Goal: Leave review/rating: Leave review/rating

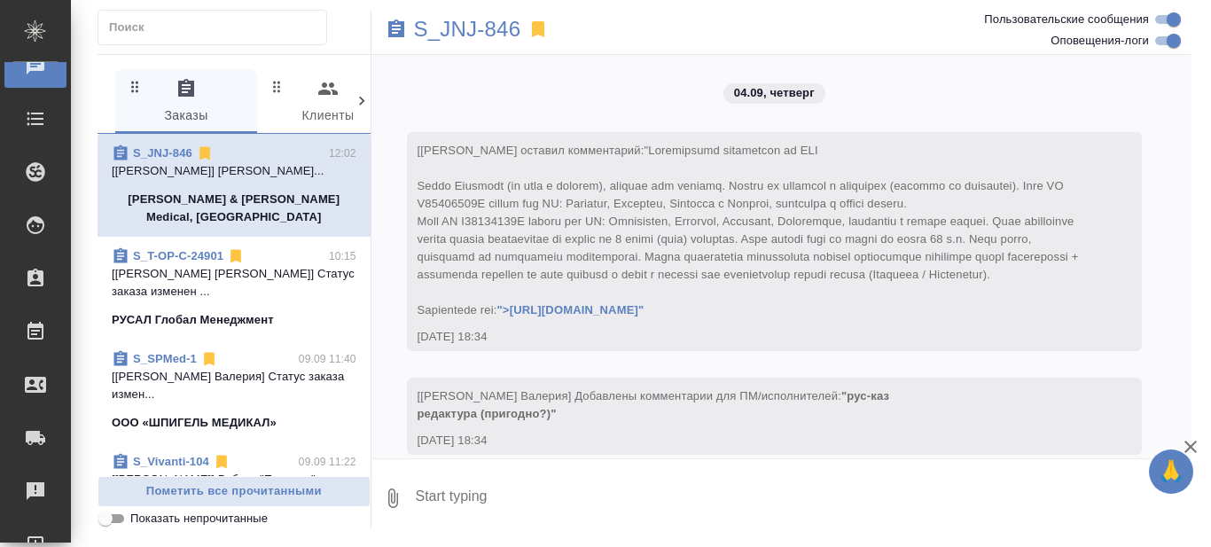
scroll to position [7732, 0]
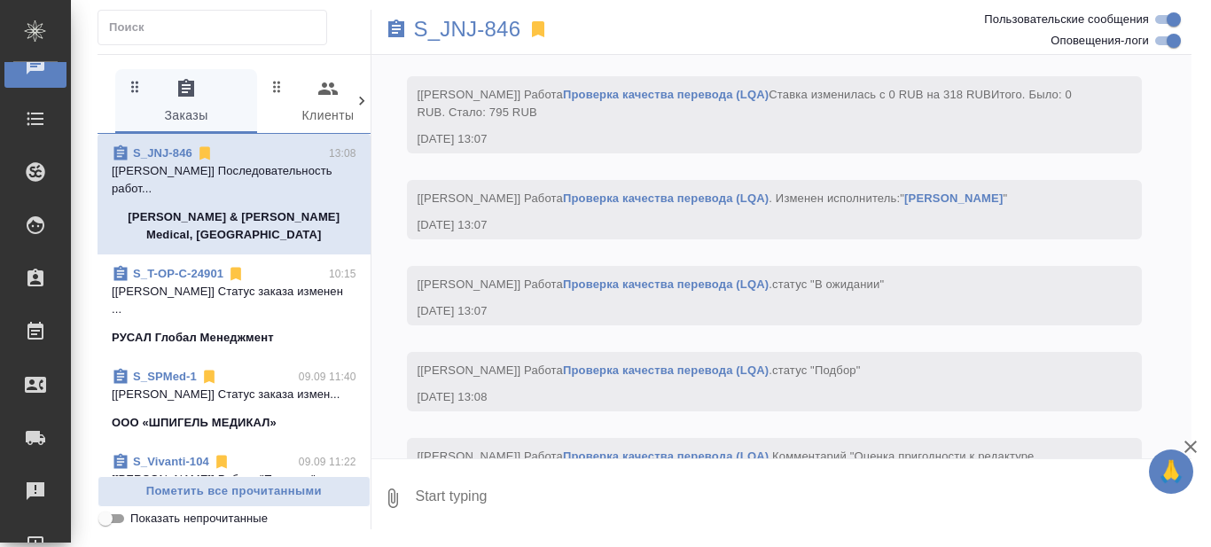
scroll to position [8853, 0]
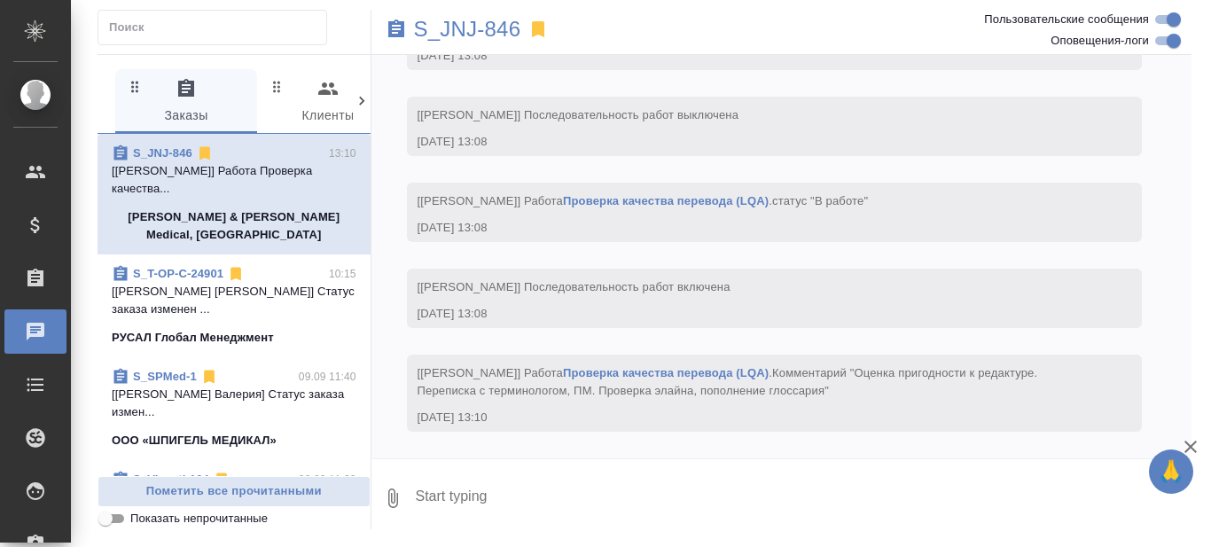
scroll to position [266, 0]
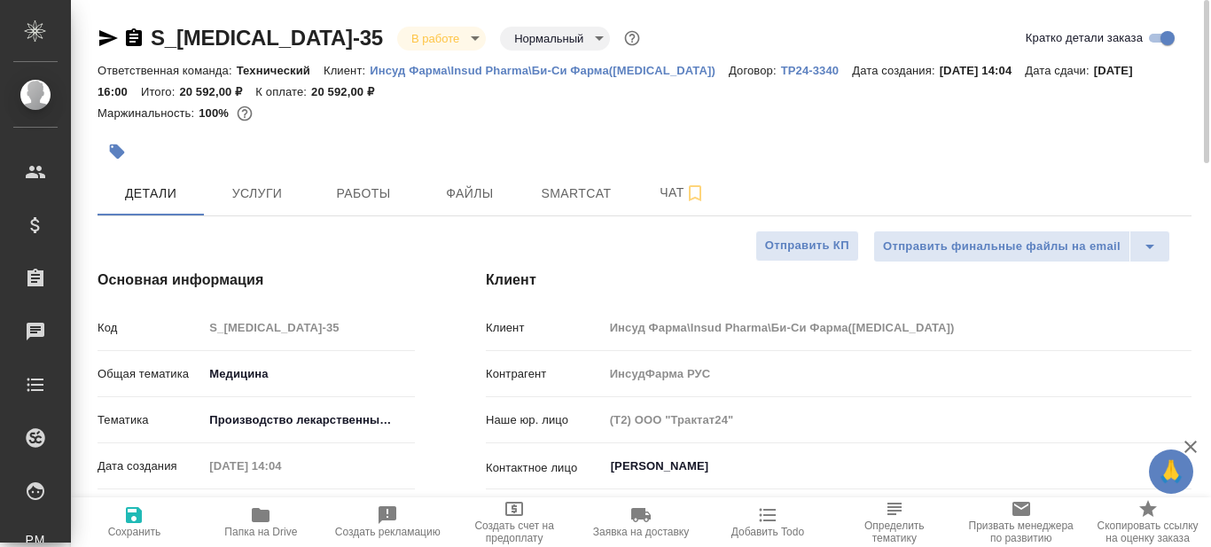
select select "RU"
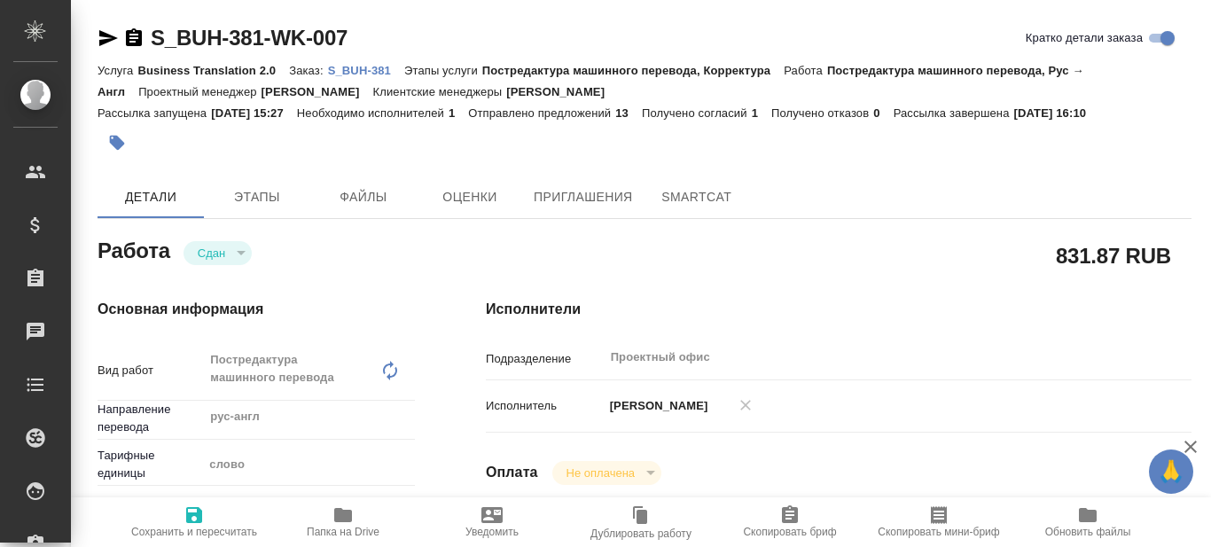
type textarea "x"
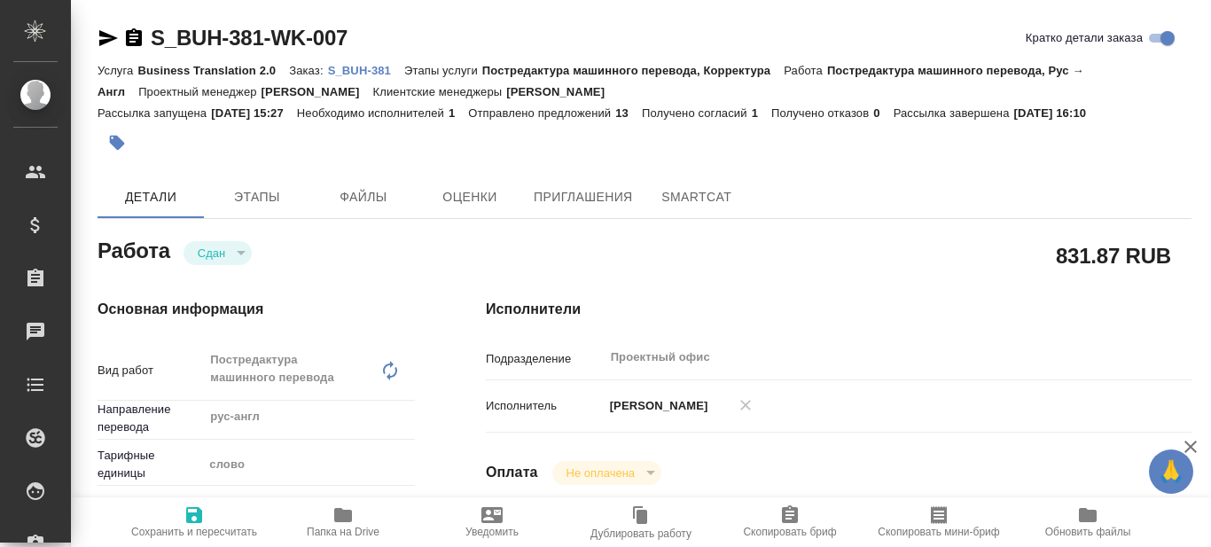
type textarea "x"
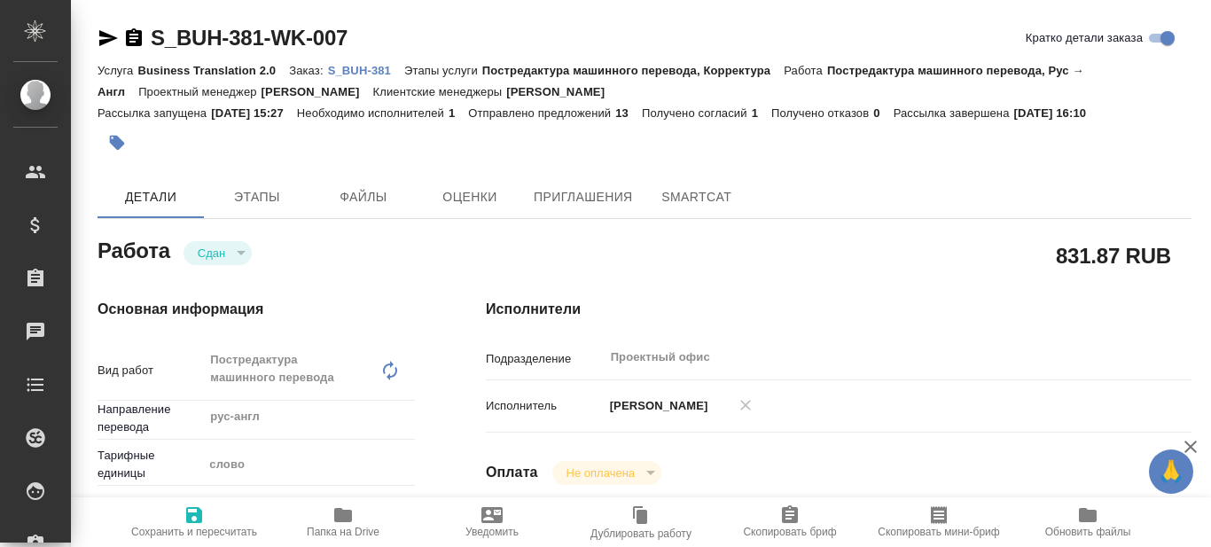
type textarea "x"
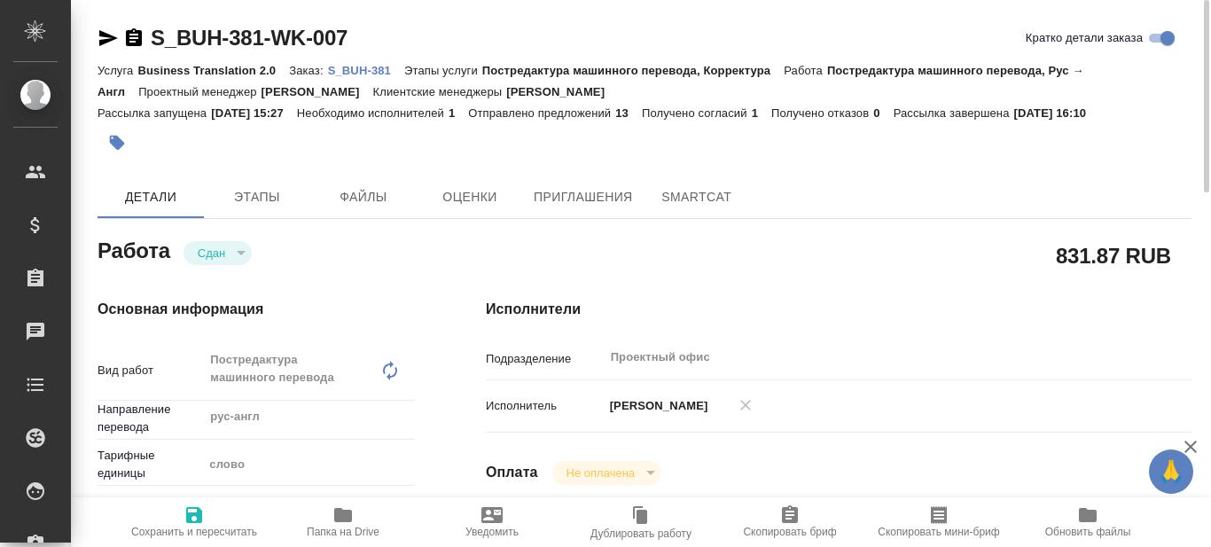
click at [372, 74] on p "S_BUH-381" at bounding box center [366, 70] width 76 height 13
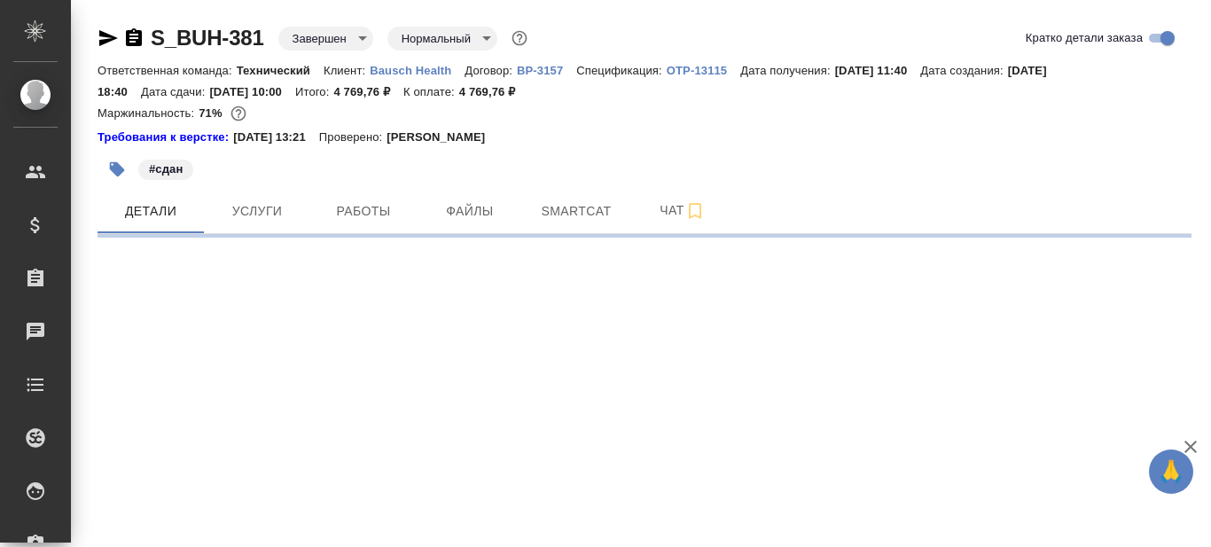
select select "RU"
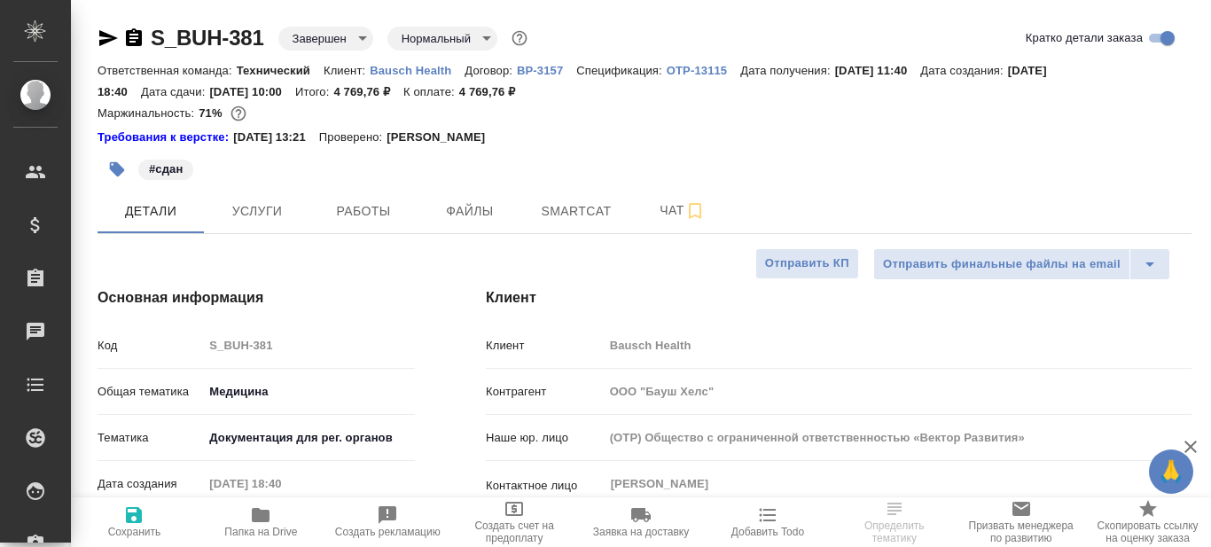
type textarea "x"
type input "Белякова Юлия"
type input "Переверзева Анна a.pereverzeva"
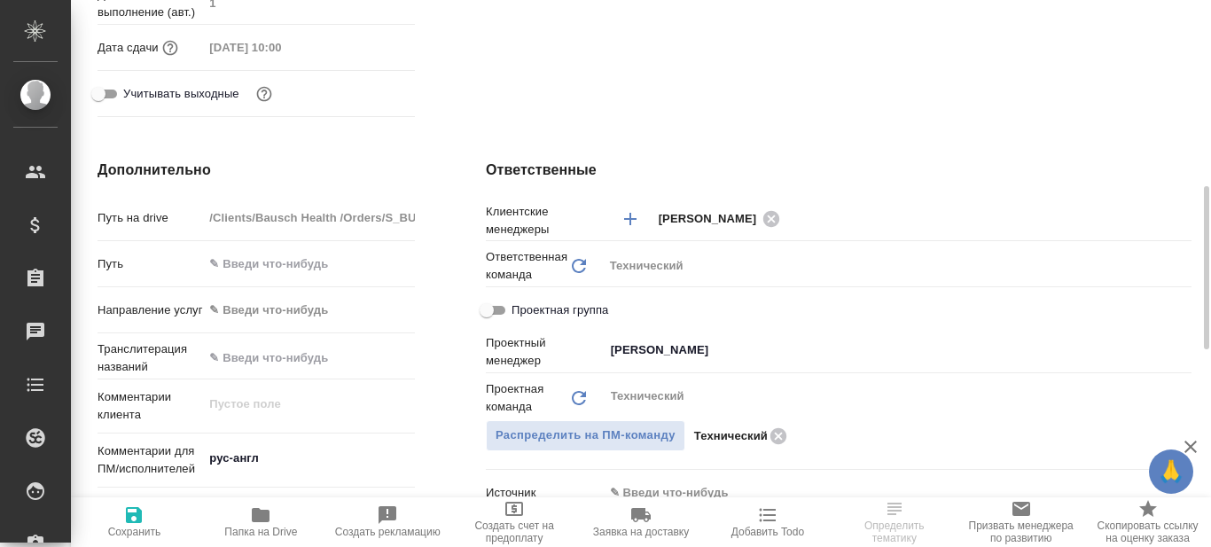
scroll to position [266, 0]
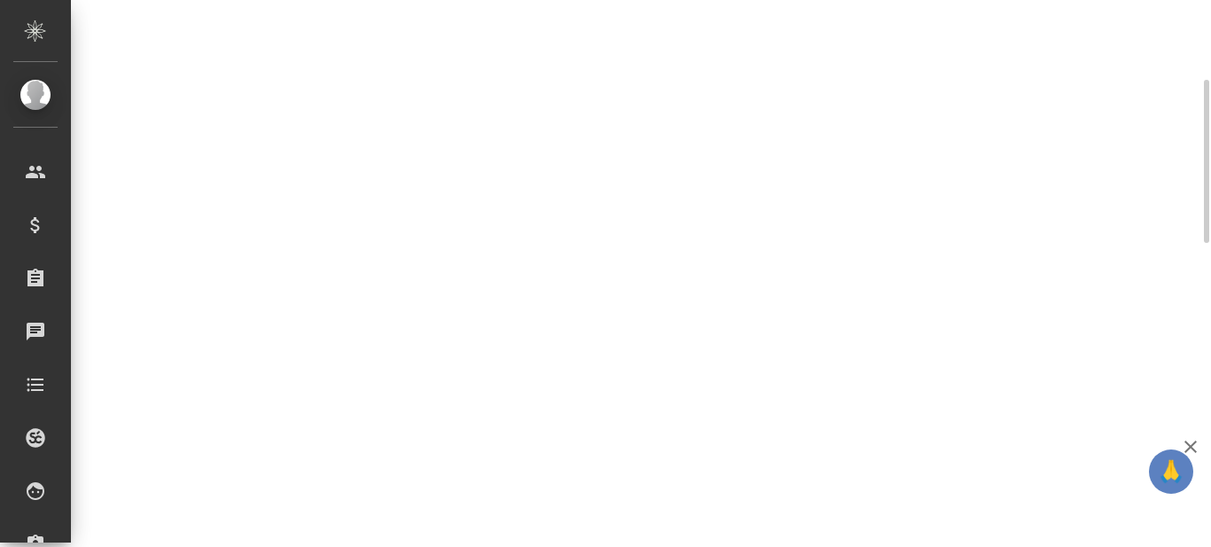
select select "RU"
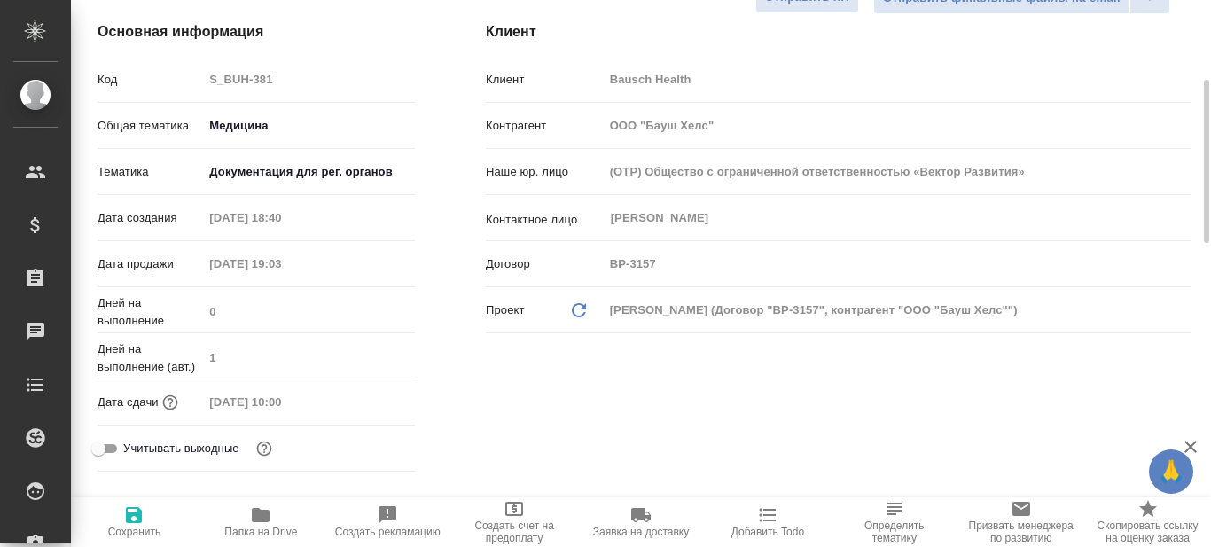
type textarea "x"
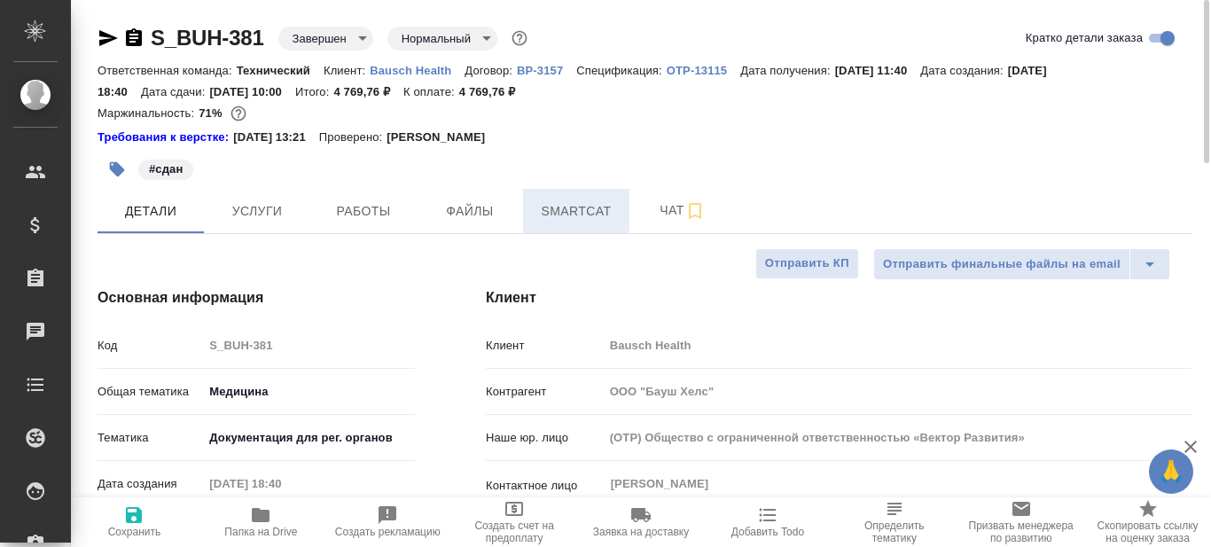
click at [562, 213] on span "Smartcat" at bounding box center [576, 211] width 85 height 22
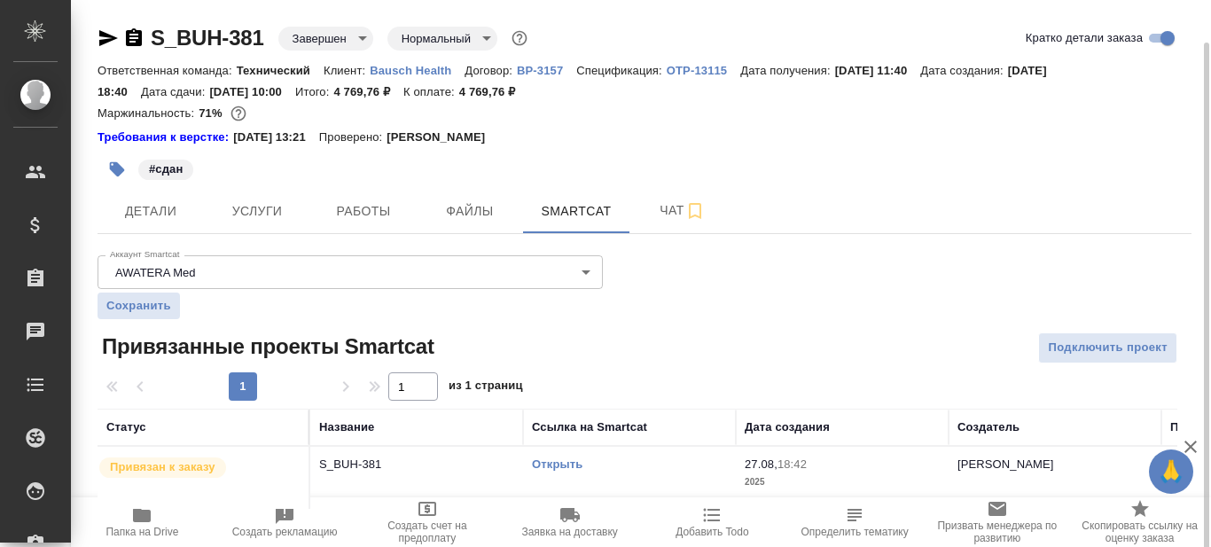
scroll to position [21, 0]
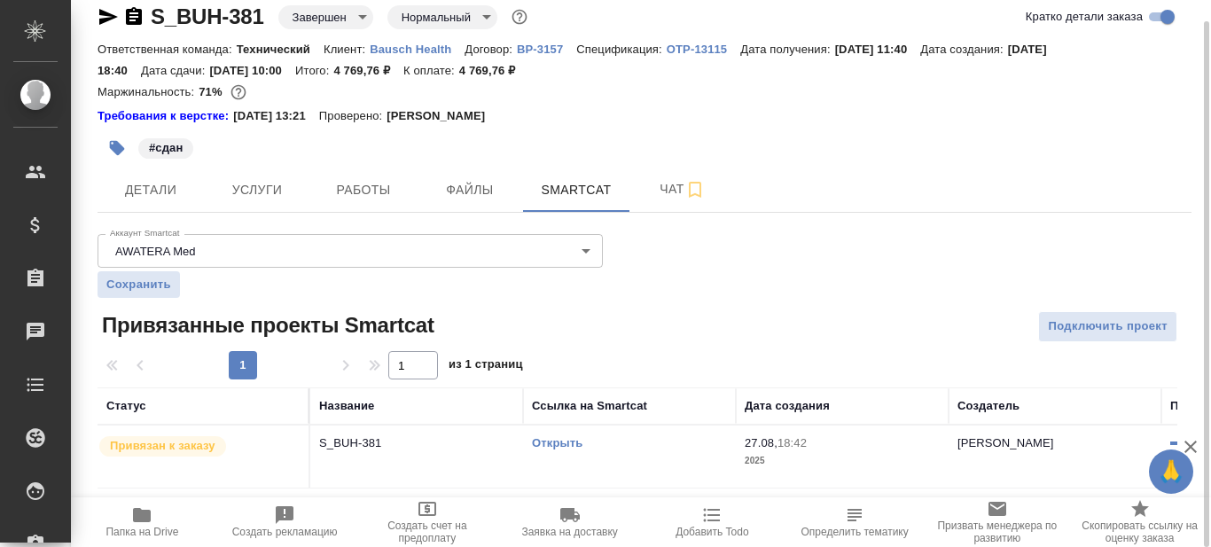
click at [545, 442] on link "Открыть" at bounding box center [557, 442] width 51 height 13
click at [135, 523] on icon "button" at bounding box center [141, 515] width 21 height 21
click at [547, 446] on link "Открыть" at bounding box center [557, 442] width 51 height 13
click at [388, 181] on span "Работы" at bounding box center [363, 190] width 85 height 22
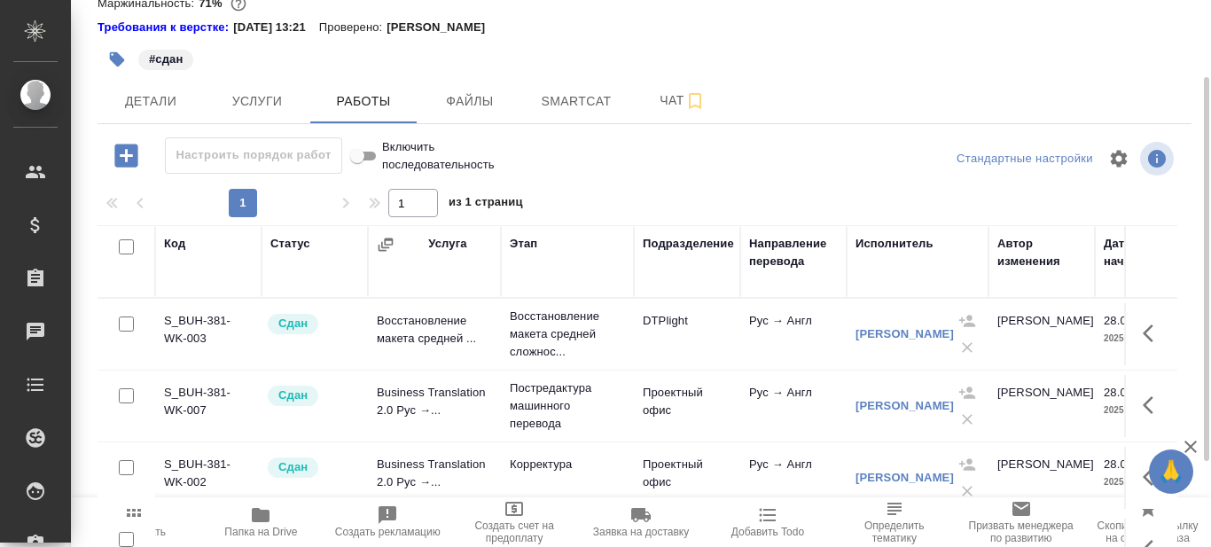
scroll to position [199, 0]
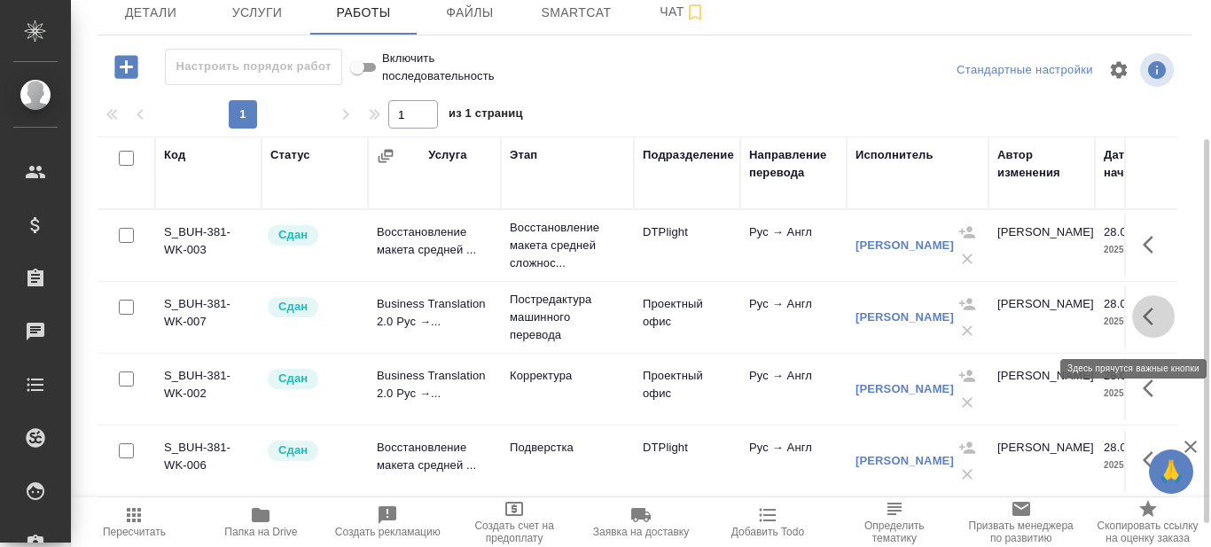
click at [1152, 326] on icon "button" at bounding box center [1153, 316] width 21 height 21
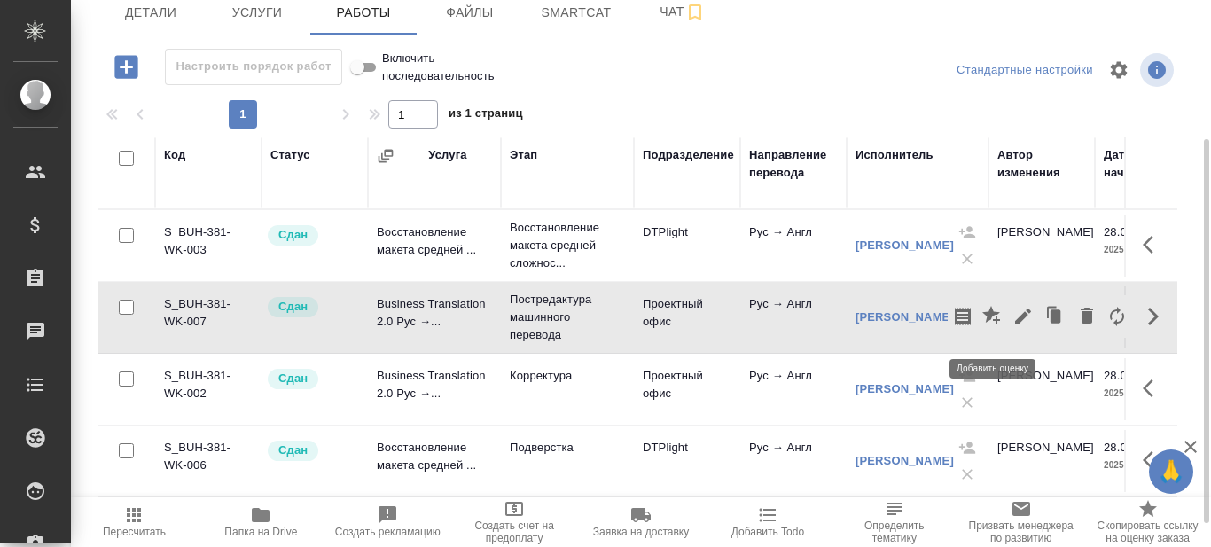
click at [998, 323] on icon "button" at bounding box center [992, 315] width 18 height 18
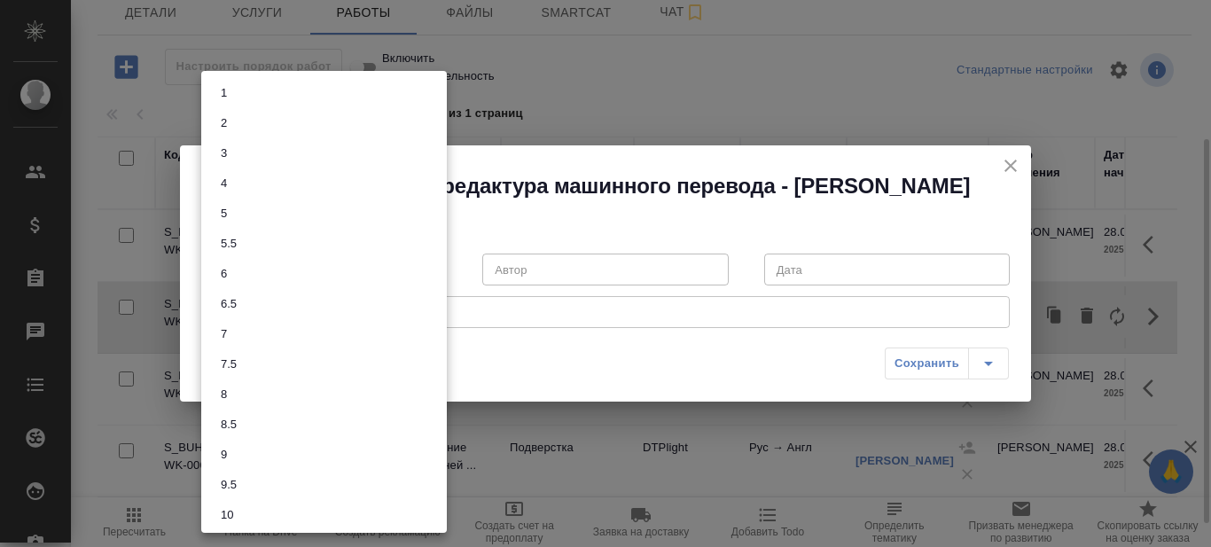
click at [438, 287] on body "🙏 .cls-1 fill:#fff; AWATERA Prazdnichnykh Olga Клиенты Спецификации Заказы 0 Ча…" at bounding box center [605, 273] width 1211 height 547
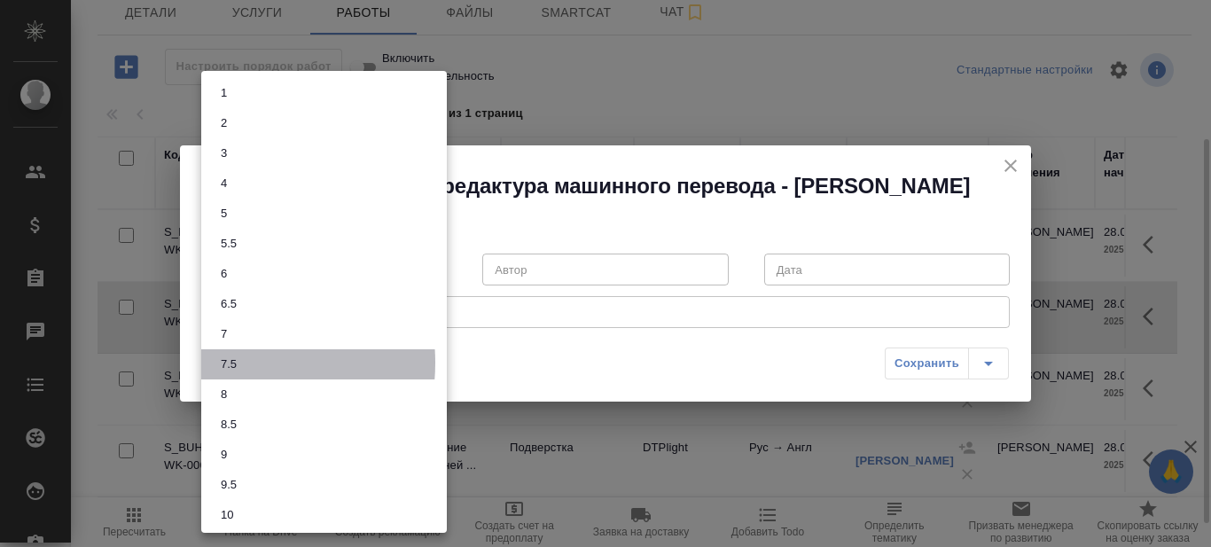
click at [231, 363] on button "7.5" at bounding box center [229, 365] width 27 height 20
type input "7.5"
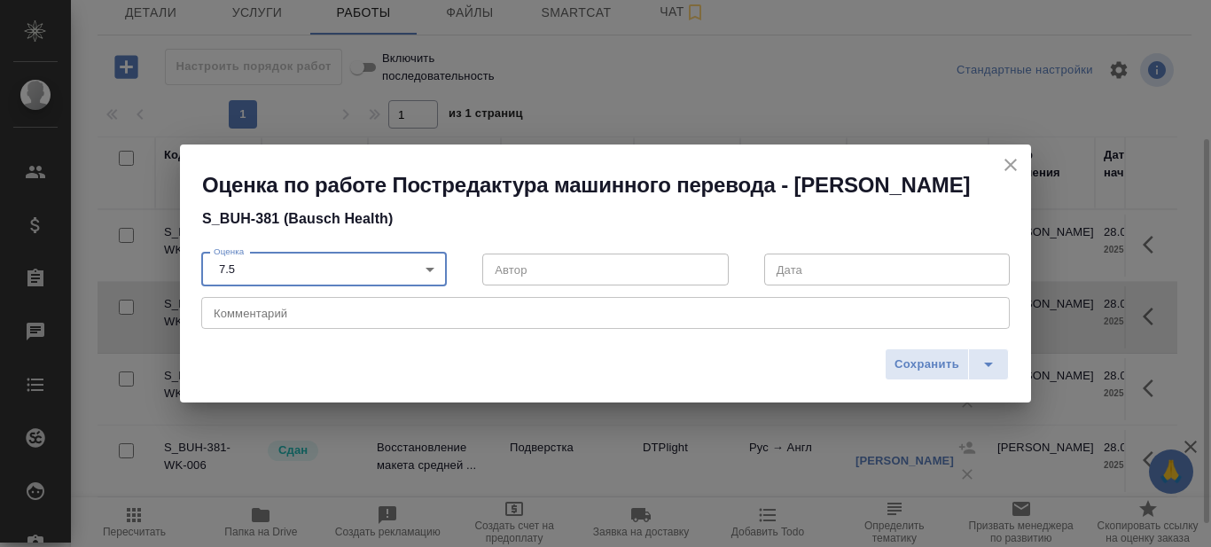
click at [288, 320] on textarea at bounding box center [606, 313] width 784 height 13
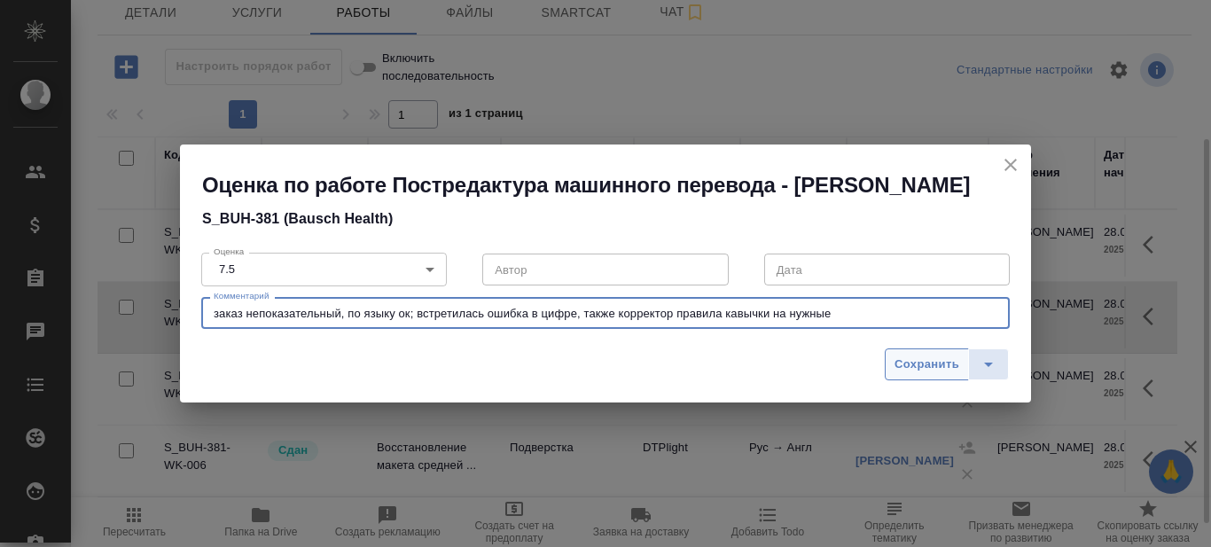
type textarea "заказ непоказательный, по языку ок; встретилась ошибка в цифре, также корректор…"
click at [905, 375] on span "Сохранить" at bounding box center [927, 365] width 65 height 20
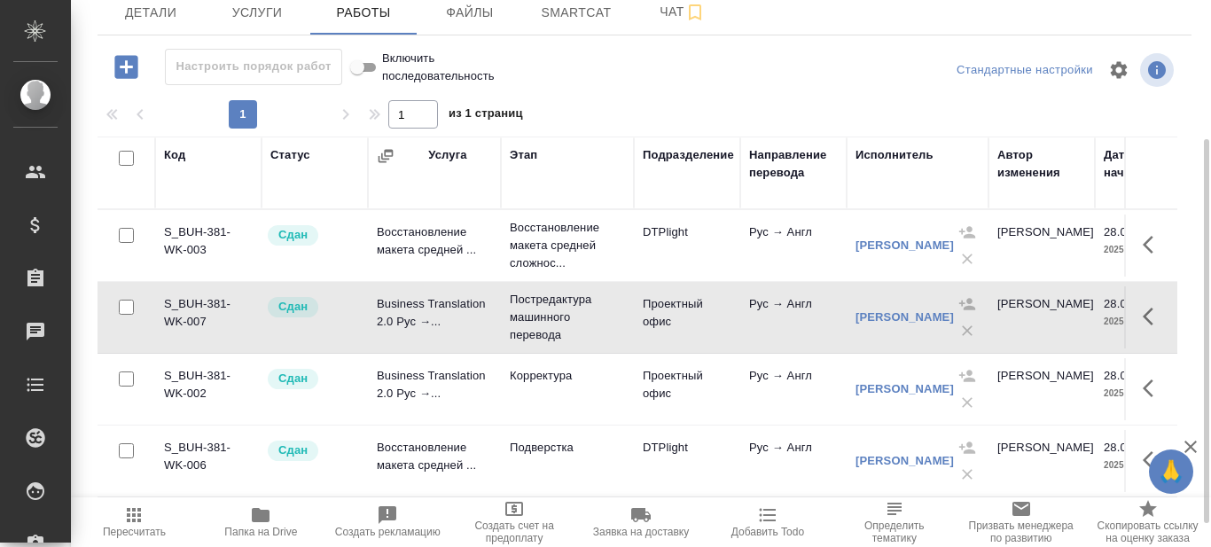
scroll to position [232, 0]
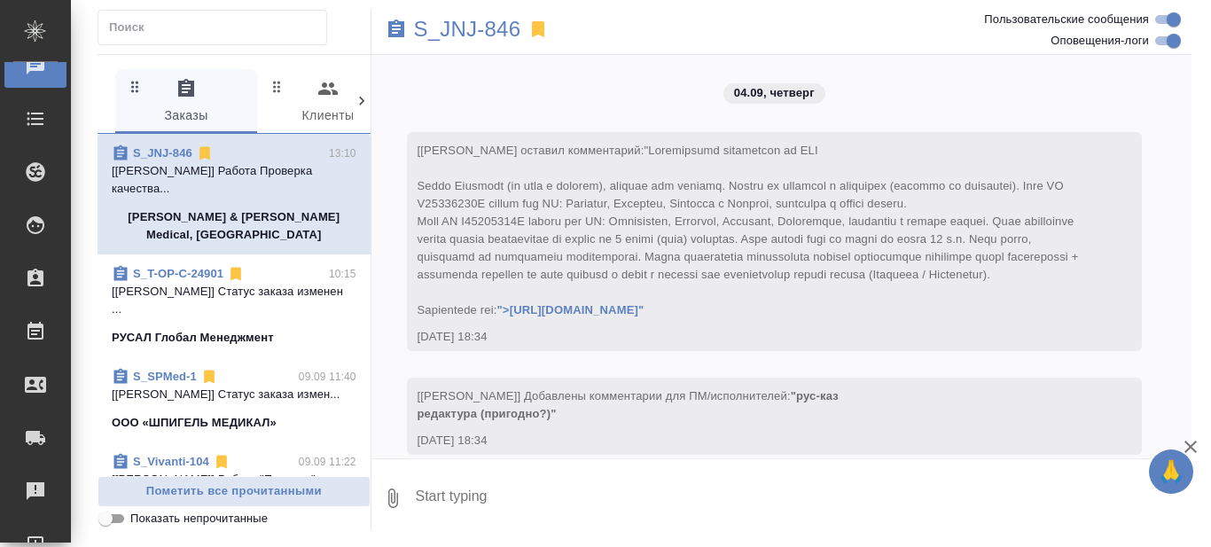
scroll to position [8957, 0]
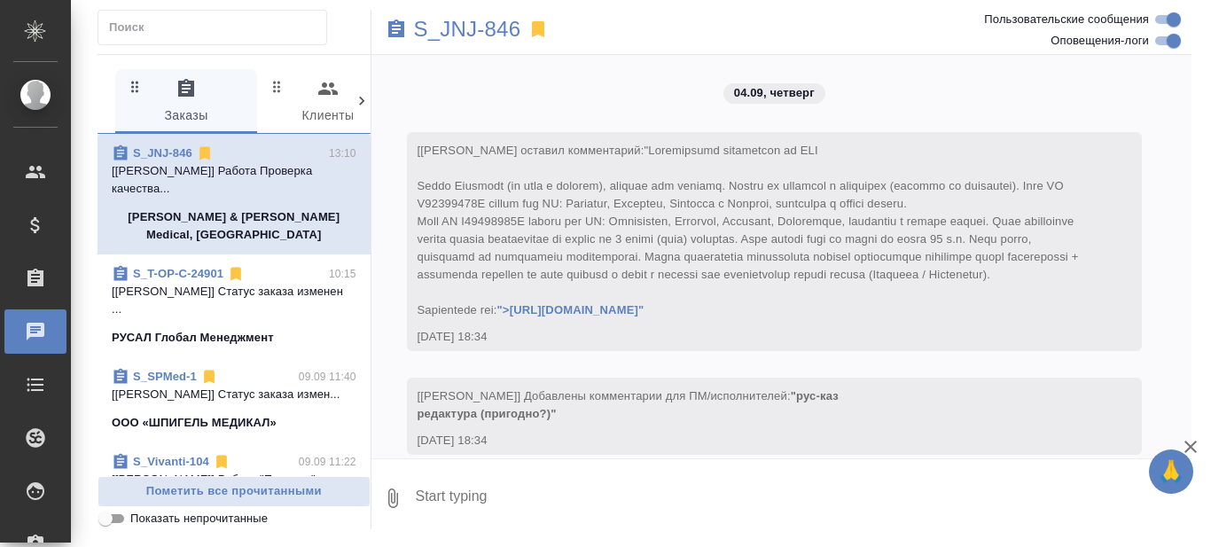
scroll to position [8957, 0]
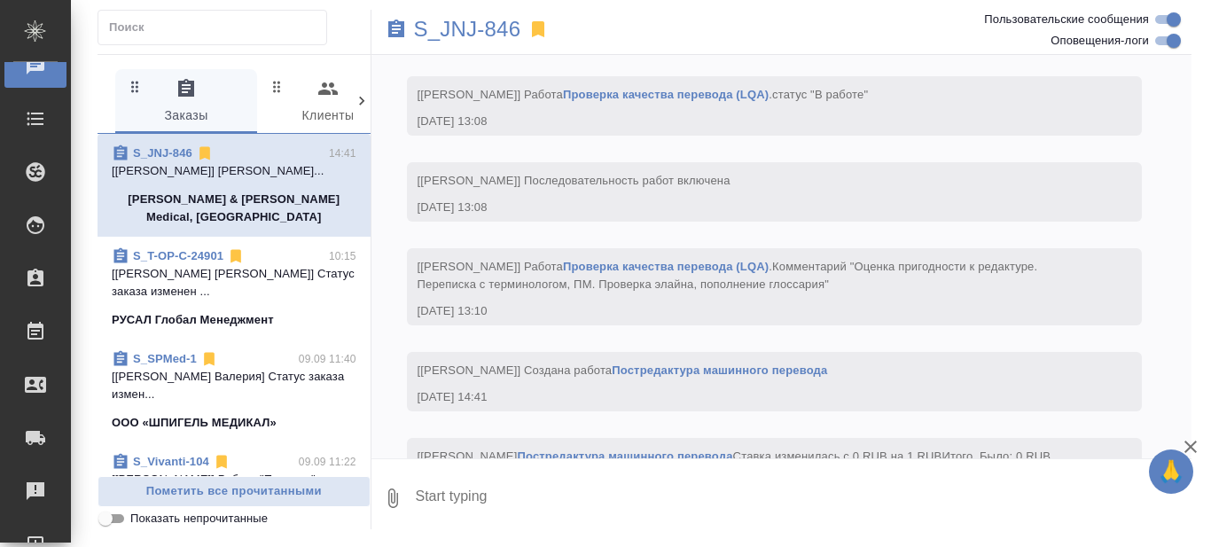
scroll to position [9508, 0]
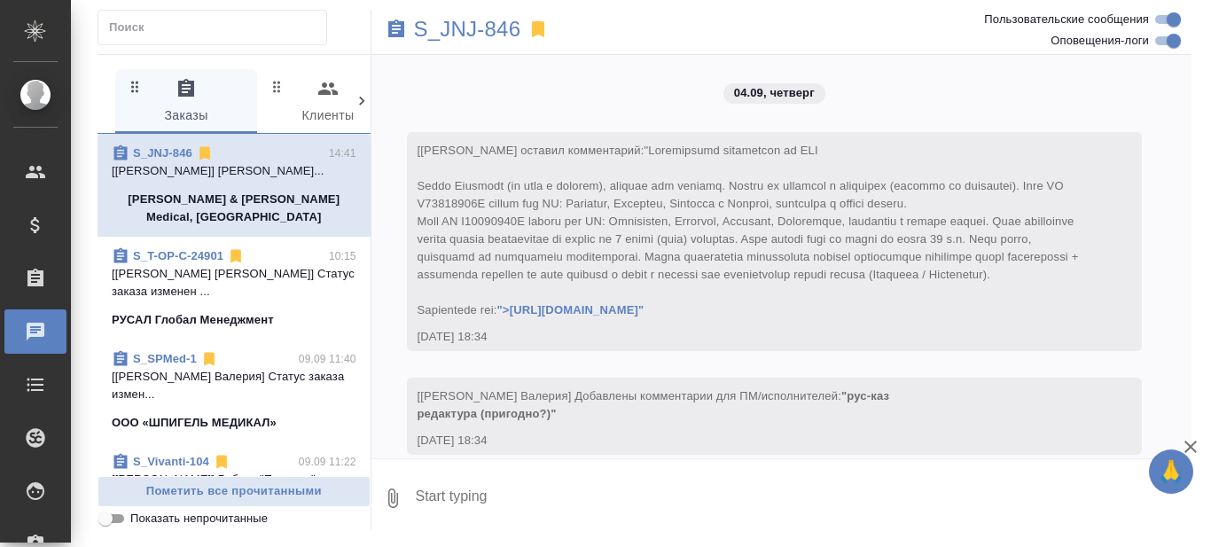
scroll to position [9508, 0]
